Goal: Information Seeking & Learning: Stay updated

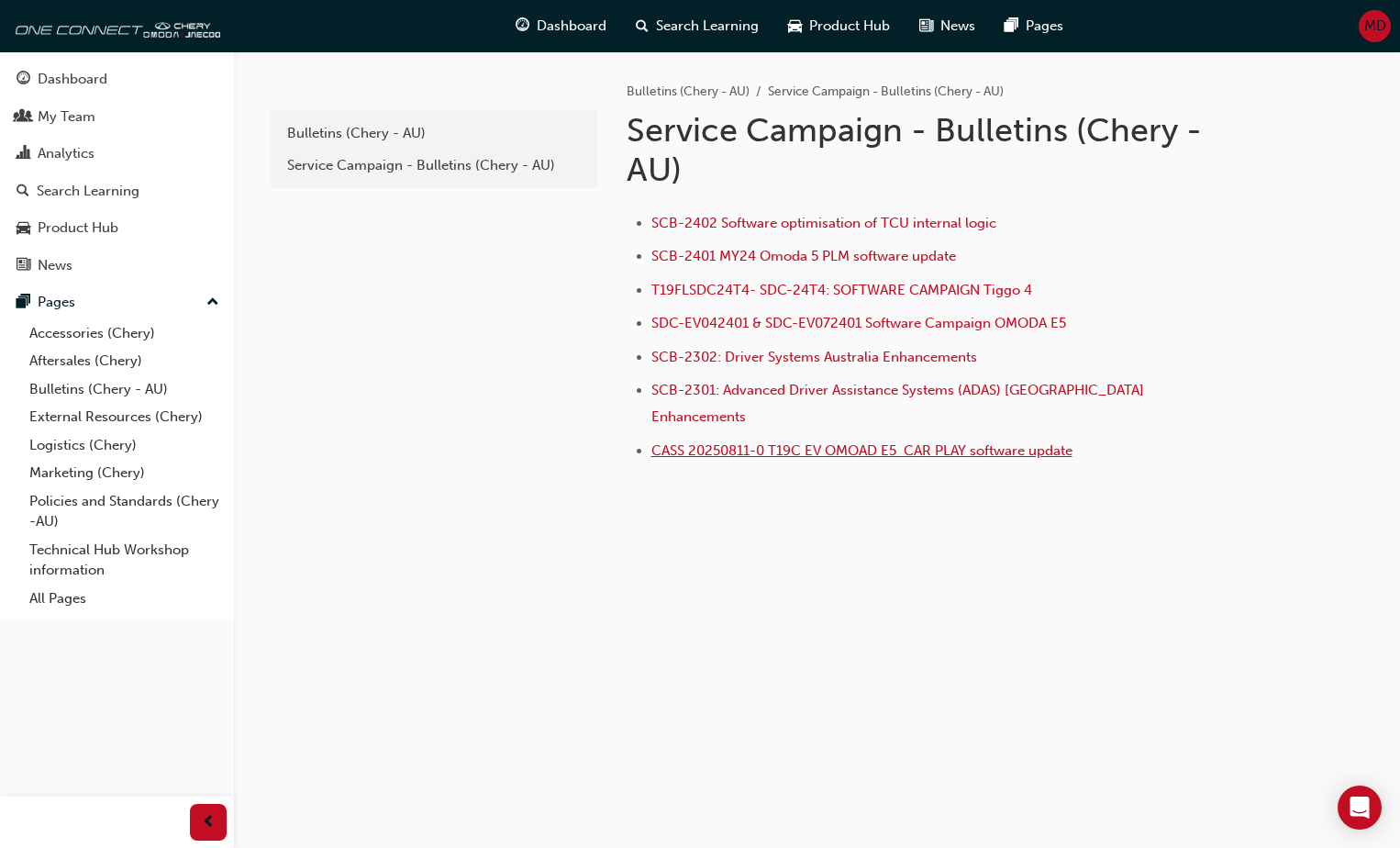
click at [827, 442] on span "CASS 20250811-0 T19C EV OMOAD E5 CAR PLAY software update" at bounding box center [861, 450] width 421 height 17
click at [383, 135] on div "Bulletins (Chery - AU)" at bounding box center [434, 133] width 294 height 21
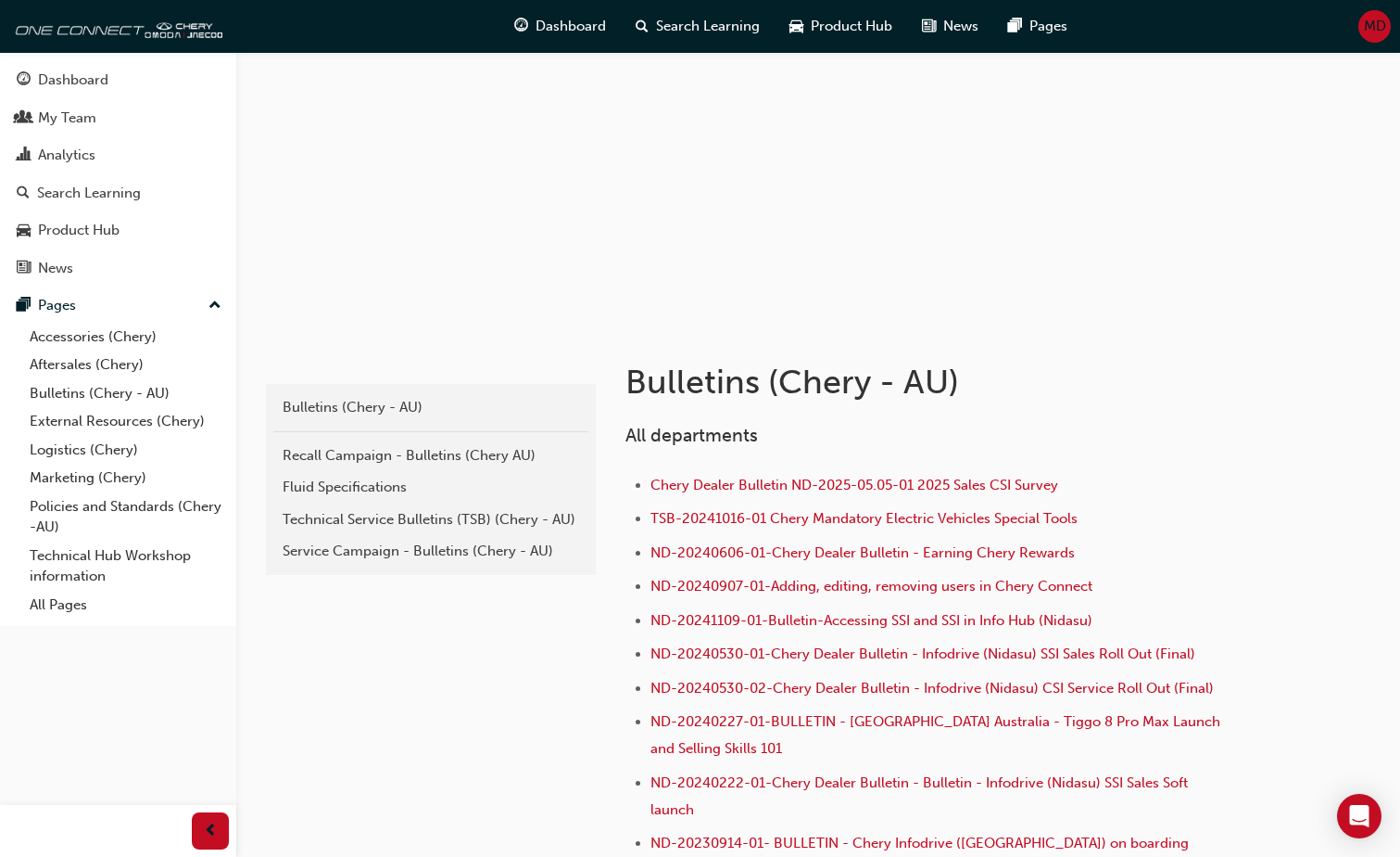
scroll to position [186, 0]
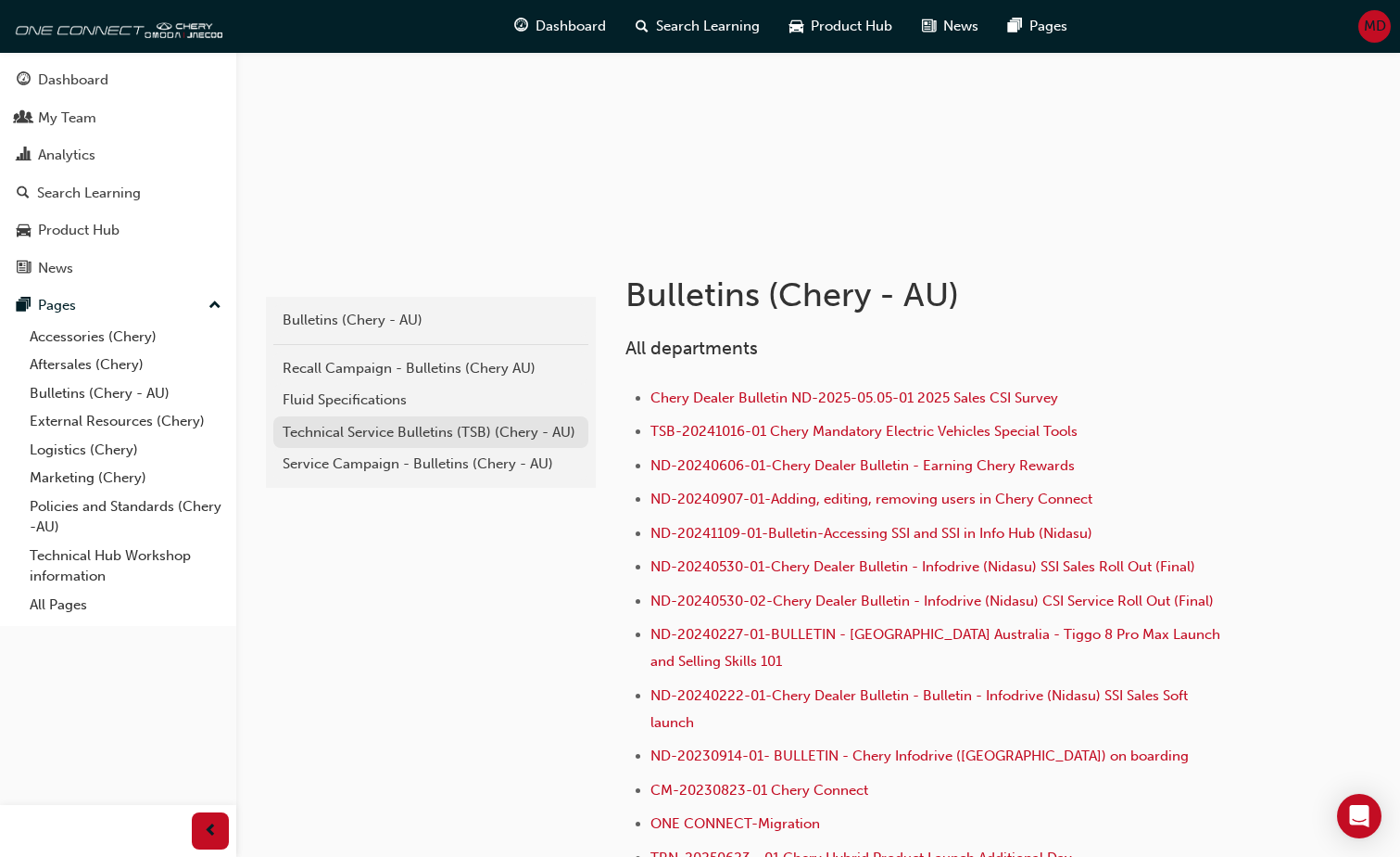
click at [364, 434] on div "Technical Service Bulletins (TSB) (Chery - AU)" at bounding box center [431, 432] width 297 height 21
